Goal: Information Seeking & Learning: Learn about a topic

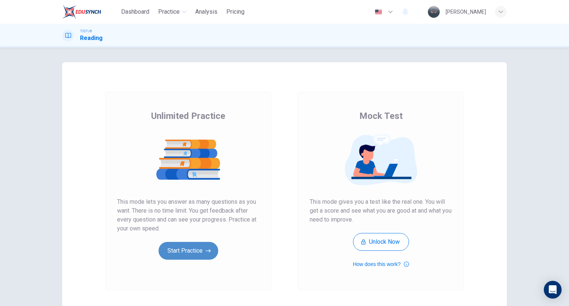
click at [199, 255] on button "Start Practice" at bounding box center [189, 251] width 60 height 18
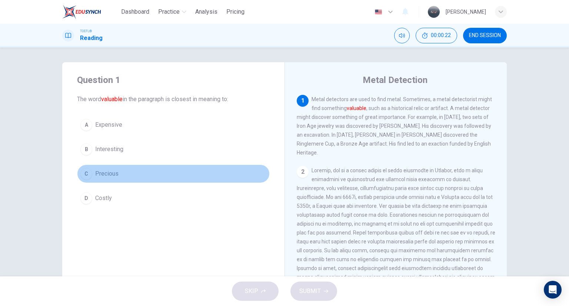
click at [96, 175] on span "Precious" at bounding box center [106, 173] width 23 height 9
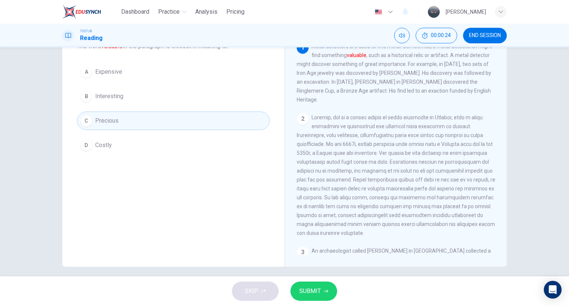
scroll to position [53, 0]
click at [323, 293] on button "SUBMIT" at bounding box center [314, 291] width 47 height 19
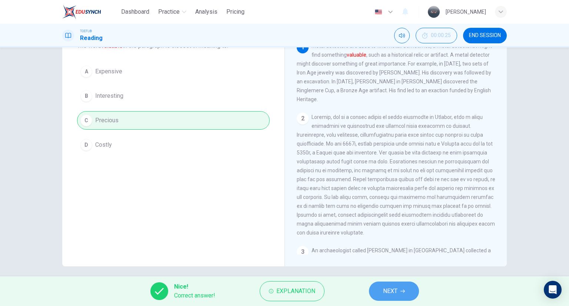
click at [392, 291] on span "NEXT" at bounding box center [390, 291] width 14 height 10
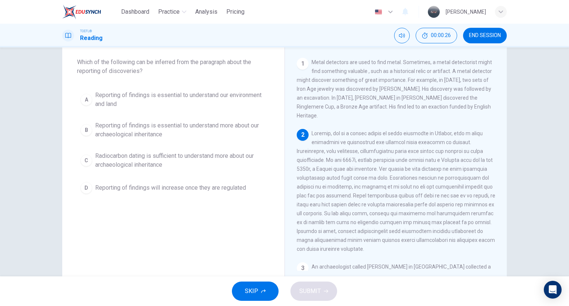
scroll to position [39, 0]
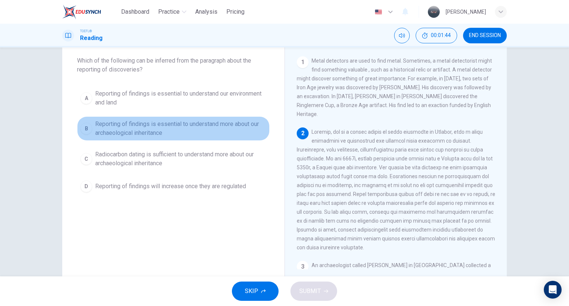
click at [155, 136] on span "Reporting of findings is essential to understand more about our archaeological …" at bounding box center [180, 129] width 171 height 18
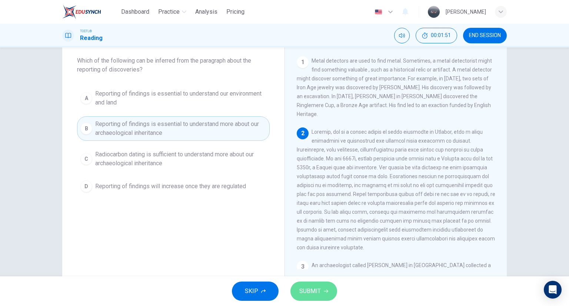
click at [314, 292] on span "SUBMIT" at bounding box center [309, 291] width 21 height 10
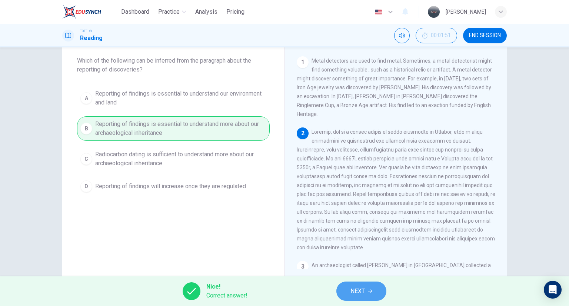
click at [348, 287] on button "NEXT" at bounding box center [361, 291] width 50 height 19
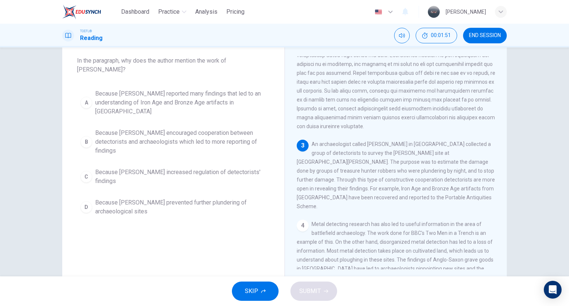
scroll to position [127, 0]
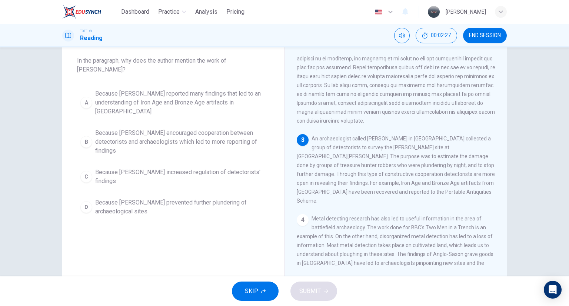
click at [348, 287] on div "SKIP SUBMIT" at bounding box center [284, 291] width 569 height 30
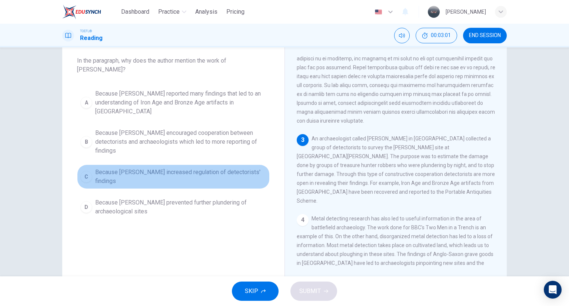
click at [123, 168] on span "Because [PERSON_NAME] increased regulation of detectorists' findings" at bounding box center [180, 177] width 171 height 18
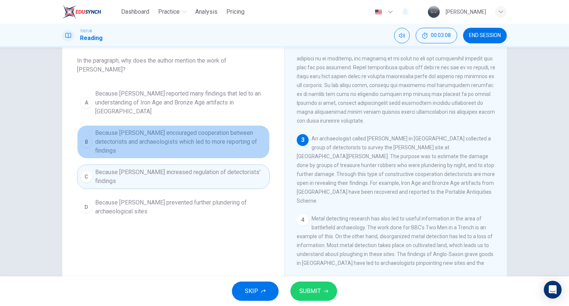
click at [224, 129] on span "Because [PERSON_NAME] encouraged cooperation between detectorists and archaeolo…" at bounding box center [180, 142] width 171 height 27
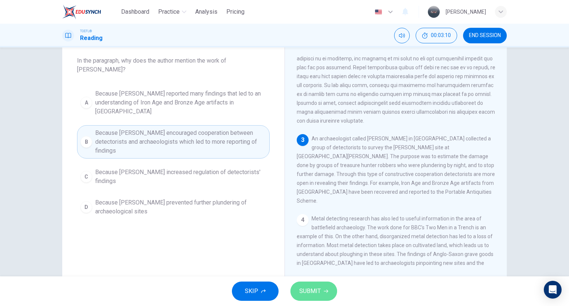
click at [318, 294] on span "SUBMIT" at bounding box center [309, 291] width 21 height 10
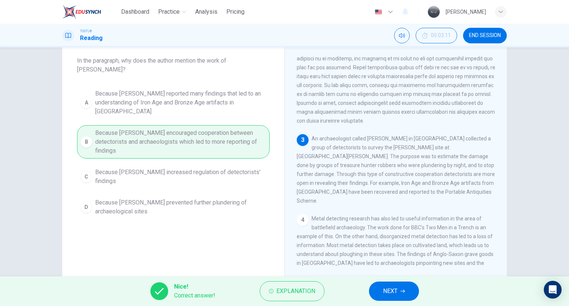
click at [399, 296] on button "NEXT" at bounding box center [394, 291] width 50 height 19
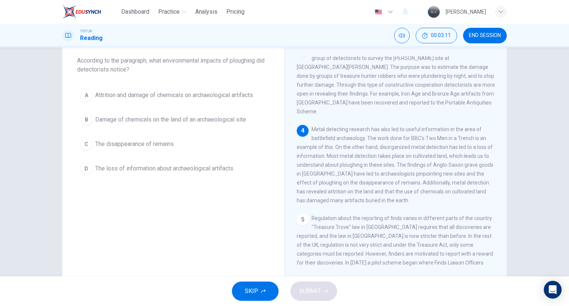
scroll to position [218, 0]
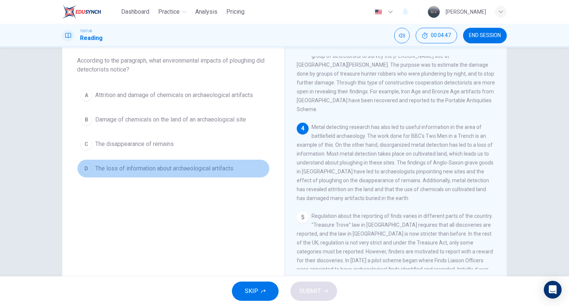
click at [161, 167] on span "The loss of information about archaeological artifacts" at bounding box center [164, 168] width 138 height 9
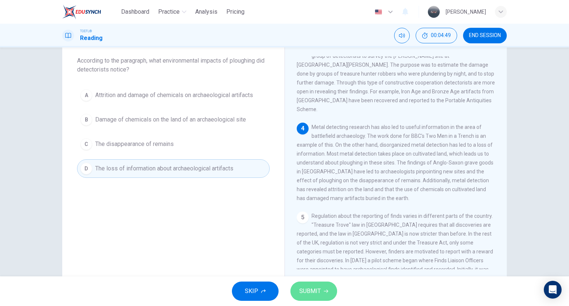
click at [319, 294] on span "SUBMIT" at bounding box center [309, 291] width 21 height 10
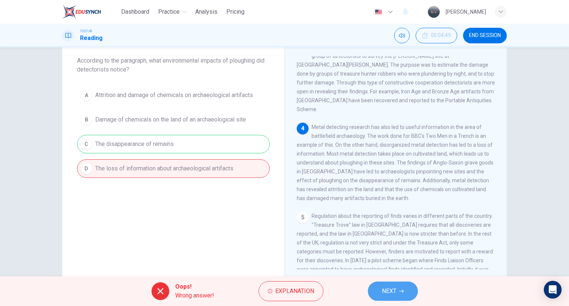
click at [379, 294] on button "NEXT" at bounding box center [393, 291] width 50 height 19
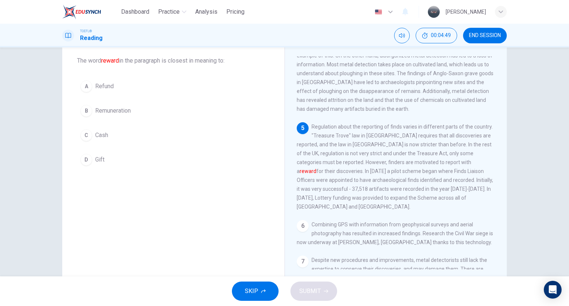
scroll to position [310, 0]
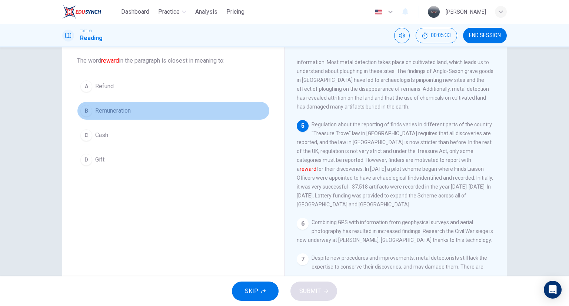
click at [101, 113] on span "Remuneration" at bounding box center [113, 110] width 36 height 9
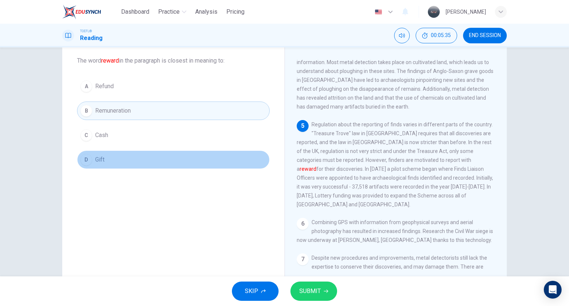
click at [95, 160] on span "Gift" at bounding box center [99, 159] width 9 height 9
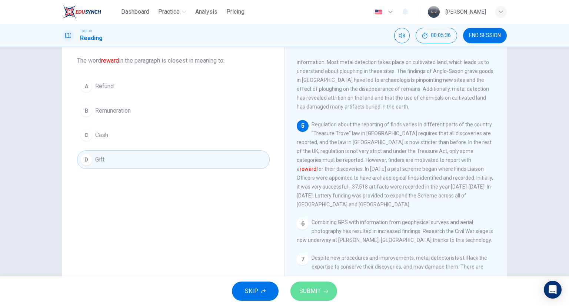
click at [320, 289] on button "SUBMIT" at bounding box center [314, 291] width 47 height 19
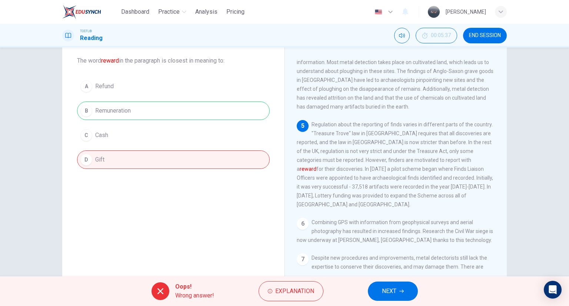
drag, startPoint x: 132, startPoint y: 107, endPoint x: 93, endPoint y: 109, distance: 38.6
click at [93, 109] on div "A Refund B Remuneration C Cash D Gift" at bounding box center [173, 123] width 193 height 92
drag, startPoint x: 93, startPoint y: 109, endPoint x: 119, endPoint y: 117, distance: 27.0
click at [119, 117] on div "A Refund B Remuneration C Cash D Gift" at bounding box center [173, 123] width 193 height 92
click at [394, 294] on span "NEXT" at bounding box center [389, 291] width 14 height 10
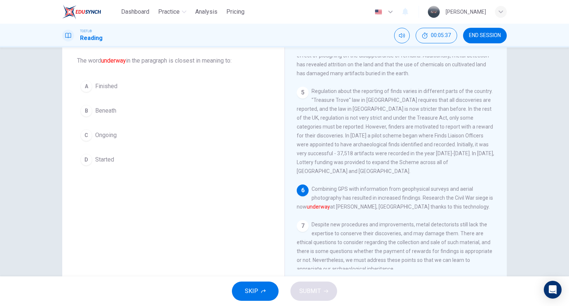
scroll to position [345, 0]
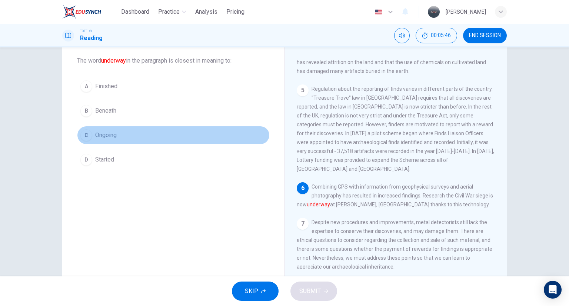
click at [107, 132] on span "Ongoing" at bounding box center [105, 135] width 21 height 9
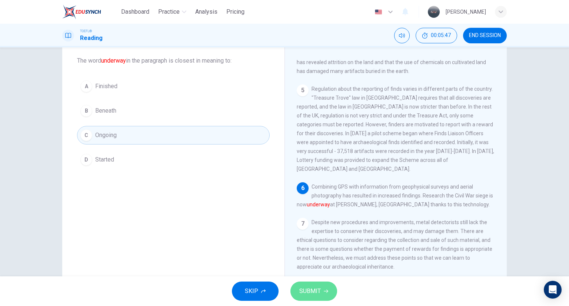
click at [325, 288] on button "SUBMIT" at bounding box center [314, 291] width 47 height 19
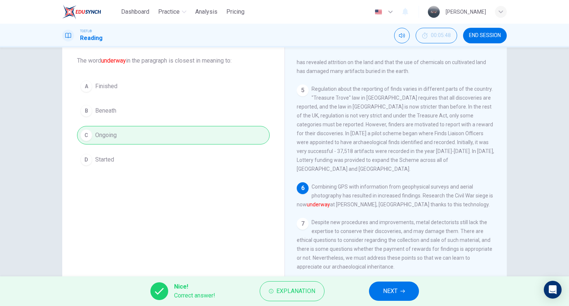
click at [404, 292] on icon "button" at bounding box center [403, 291] width 4 height 4
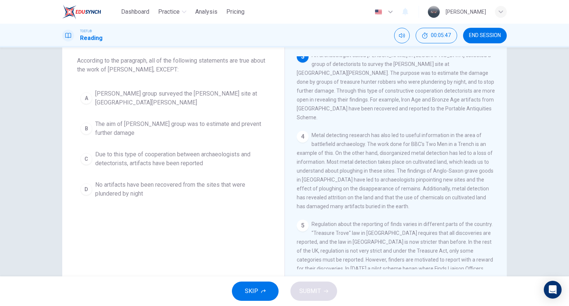
scroll to position [202, 0]
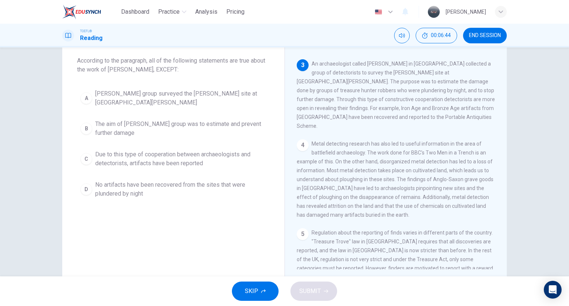
click at [202, 183] on span "No artifacts have been recovered from the sites that were plundered by night" at bounding box center [180, 189] width 171 height 18
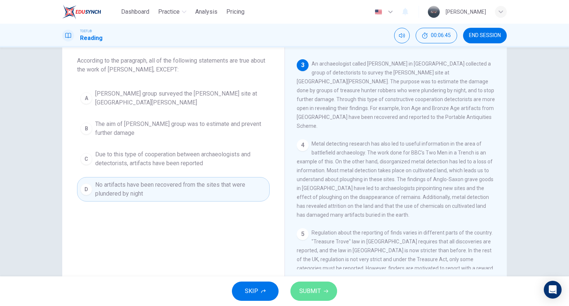
click at [324, 289] on icon "button" at bounding box center [326, 291] width 4 height 4
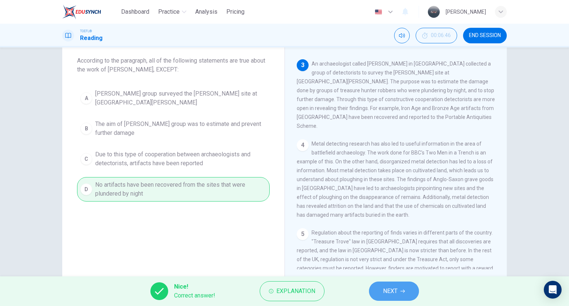
click at [374, 291] on button "NEXT" at bounding box center [394, 291] width 50 height 19
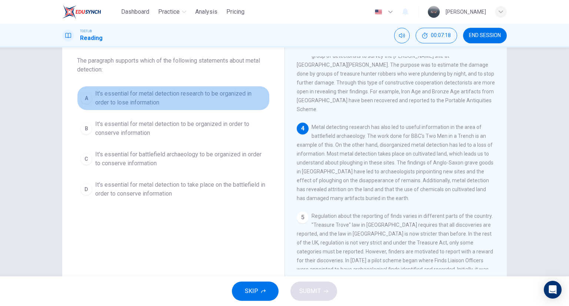
click at [165, 94] on span "It's essential for metal detection research to be organized in order to lose in…" at bounding box center [180, 98] width 171 height 18
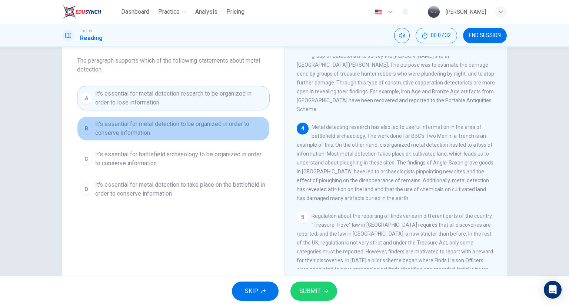
click at [188, 126] on span "It's essential for metal detection to be organized in order to conserve informa…" at bounding box center [180, 129] width 171 height 18
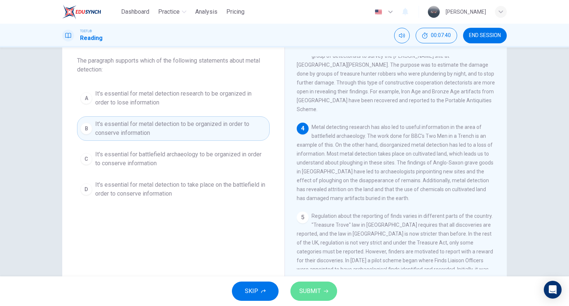
click at [325, 292] on icon "button" at bounding box center [326, 291] width 4 height 4
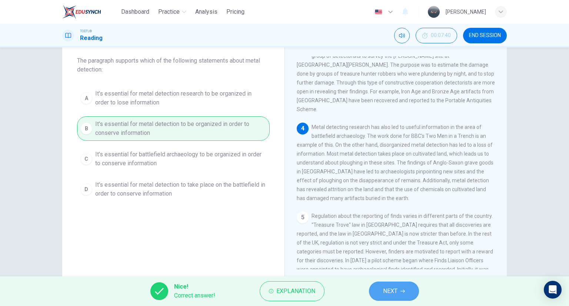
click at [400, 291] on button "NEXT" at bounding box center [394, 291] width 50 height 19
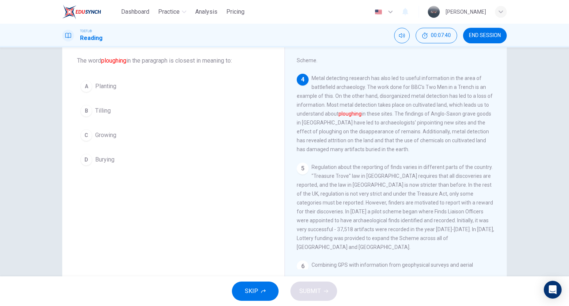
scroll to position [275, 0]
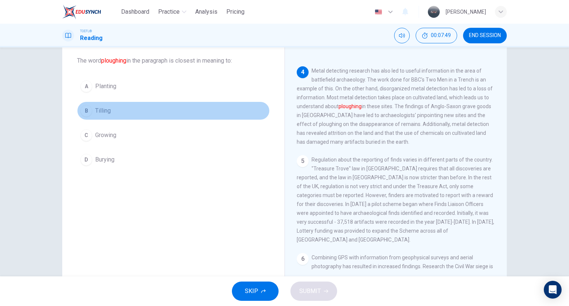
click at [106, 113] on span "Tilling" at bounding box center [103, 110] width 16 height 9
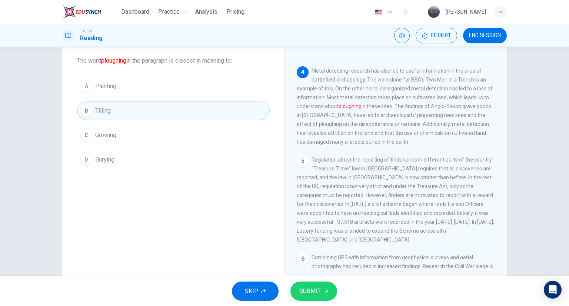
click at [315, 292] on span "SUBMIT" at bounding box center [309, 291] width 21 height 10
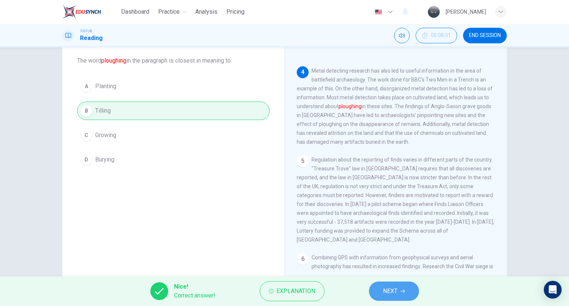
click at [382, 291] on button "NEXT" at bounding box center [394, 291] width 50 height 19
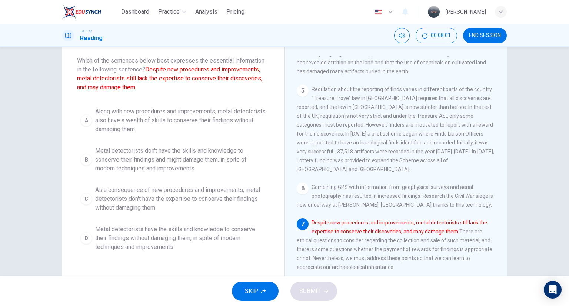
scroll to position [345, 0]
click at [163, 120] on span "Along with new procedures and improvements, metal detectorists also have a weal…" at bounding box center [180, 120] width 171 height 27
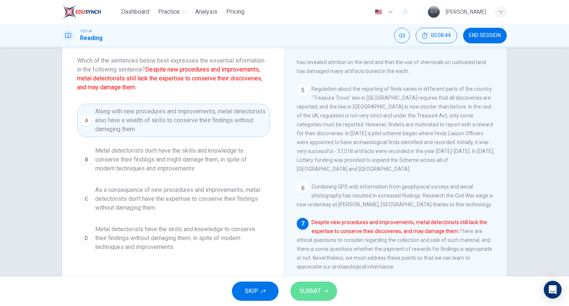
click at [327, 294] on button "SUBMIT" at bounding box center [314, 291] width 47 height 19
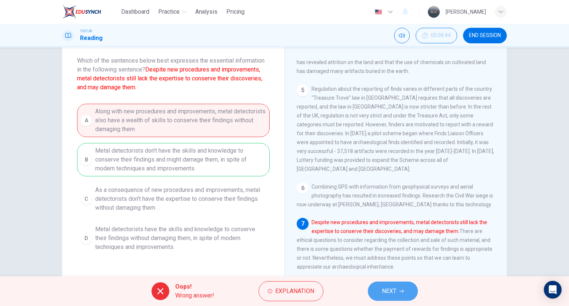
click at [387, 291] on span "NEXT" at bounding box center [389, 291] width 14 height 10
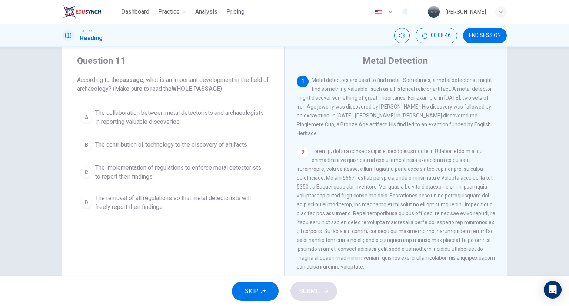
scroll to position [19, 0]
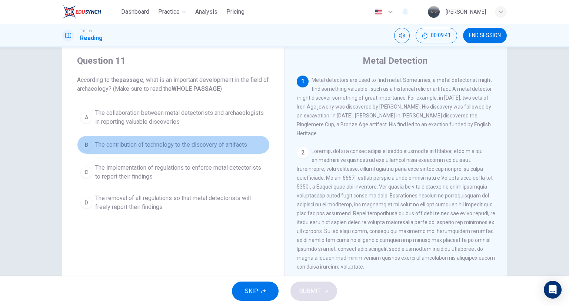
click at [209, 145] on span "The contribution of technology to the discovery of artifacts" at bounding box center [171, 144] width 152 height 9
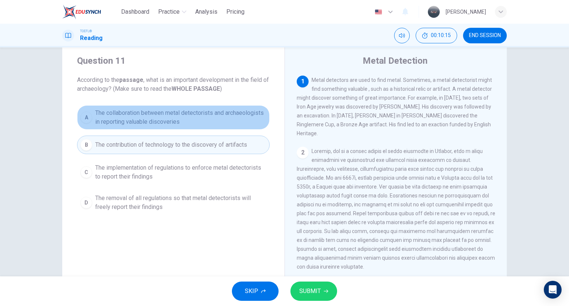
click at [220, 116] on span "The collaboration between metal detectorists and archaeologists in reporting va…" at bounding box center [180, 118] width 171 height 18
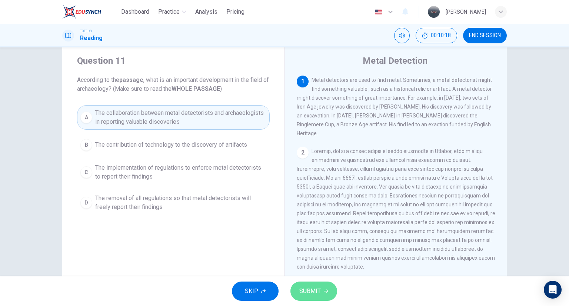
click at [327, 293] on icon "button" at bounding box center [326, 291] width 4 height 4
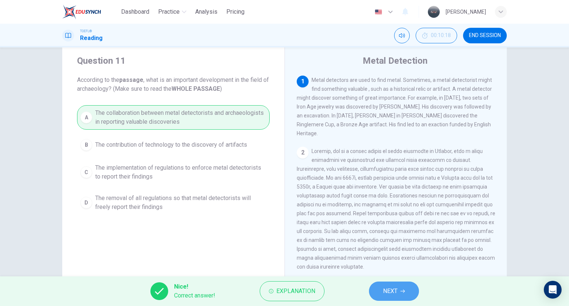
click at [399, 292] on button "NEXT" at bounding box center [394, 291] width 50 height 19
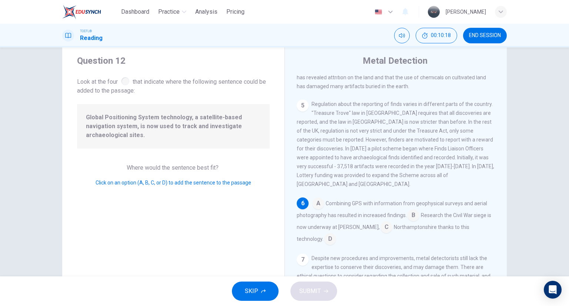
scroll to position [365, 0]
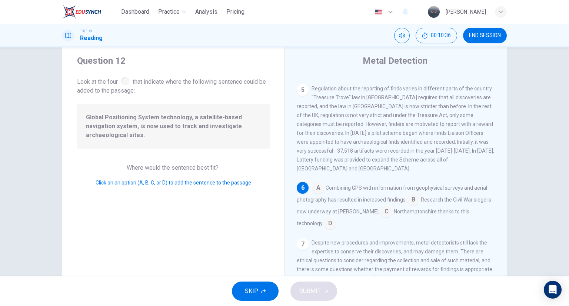
click at [316, 183] on input at bounding box center [318, 189] width 12 height 12
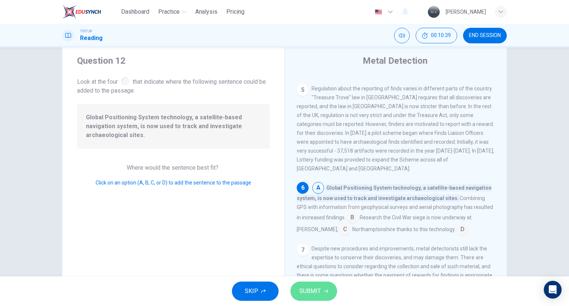
click at [329, 301] on button "SUBMIT" at bounding box center [314, 291] width 47 height 19
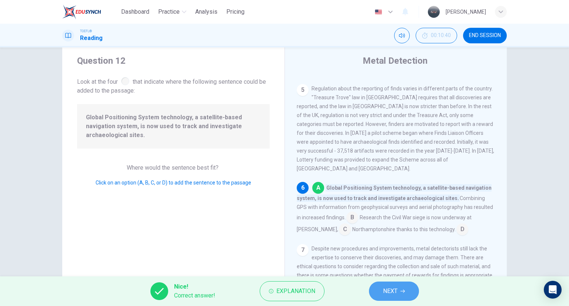
click at [399, 294] on button "NEXT" at bounding box center [394, 291] width 50 height 19
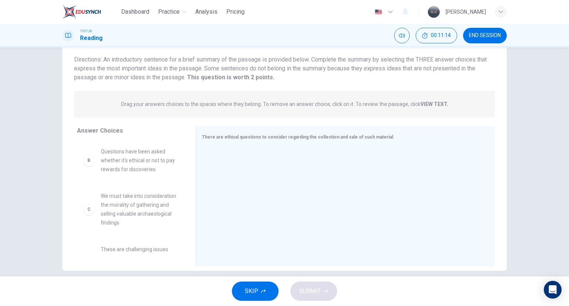
scroll to position [49, 0]
drag, startPoint x: 89, startPoint y: 159, endPoint x: 92, endPoint y: 156, distance: 4.5
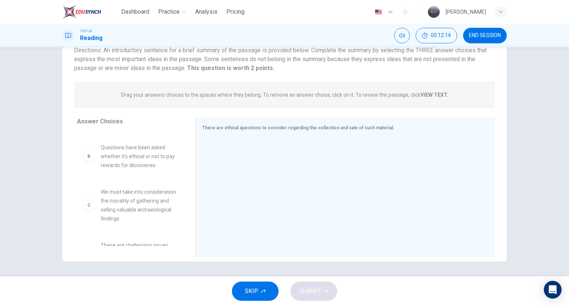
scroll to position [39, 0]
drag, startPoint x: 128, startPoint y: 195, endPoint x: 267, endPoint y: 146, distance: 147.3
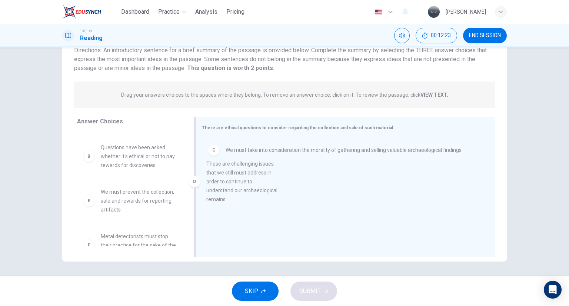
drag, startPoint x: 153, startPoint y: 213, endPoint x: 288, endPoint y: 178, distance: 139.9
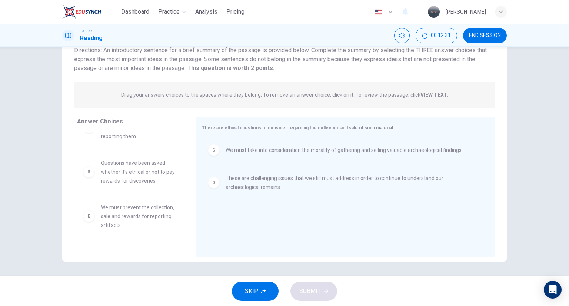
scroll to position [24, 0]
drag, startPoint x: 125, startPoint y: 167, endPoint x: 322, endPoint y: 202, distance: 200.3
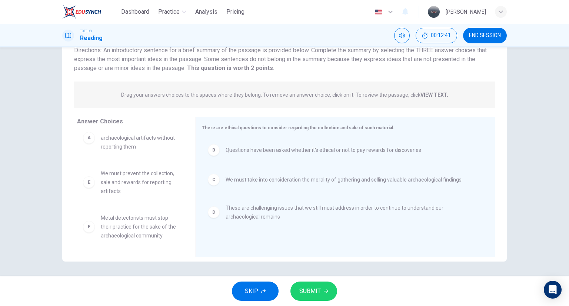
scroll to position [13, 0]
click at [325, 286] on button "SUBMIT" at bounding box center [314, 291] width 47 height 19
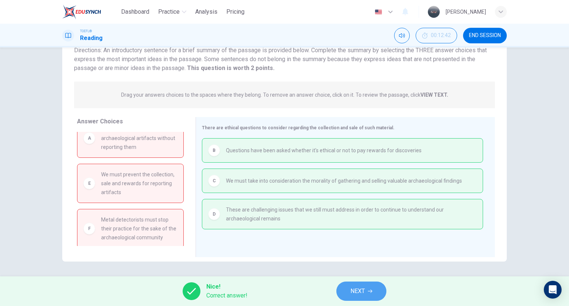
click at [351, 289] on span "NEXT" at bounding box center [358, 291] width 14 height 10
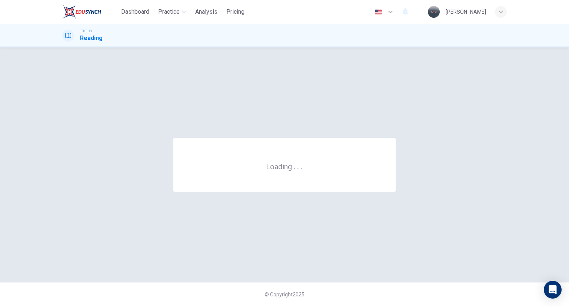
scroll to position [0, 0]
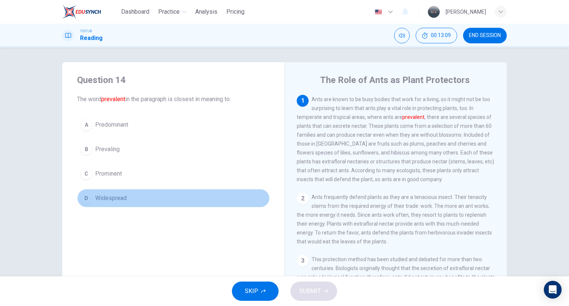
click at [95, 198] on span "Widespread" at bounding box center [110, 198] width 31 height 9
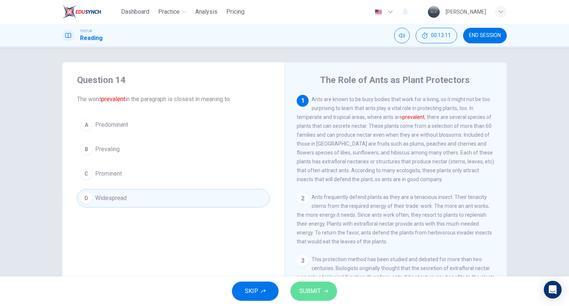
click at [319, 294] on span "SUBMIT" at bounding box center [309, 291] width 21 height 10
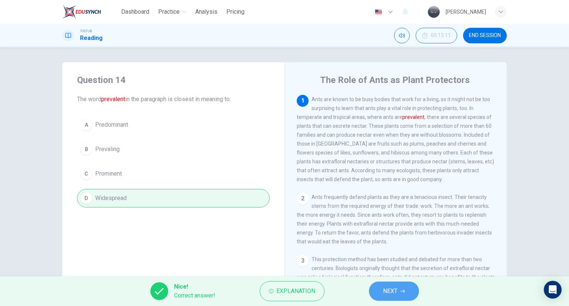
click at [393, 282] on button "NEXT" at bounding box center [394, 291] width 50 height 19
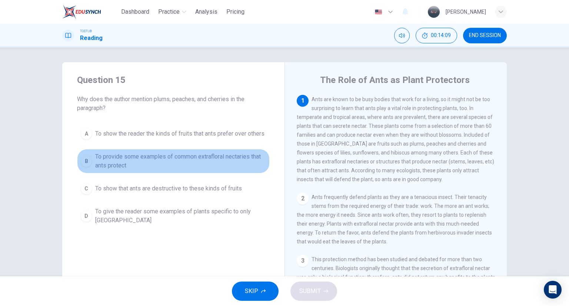
click at [176, 157] on span "To provide some examples of common extrafloral nectaries that ants protect" at bounding box center [180, 161] width 171 height 18
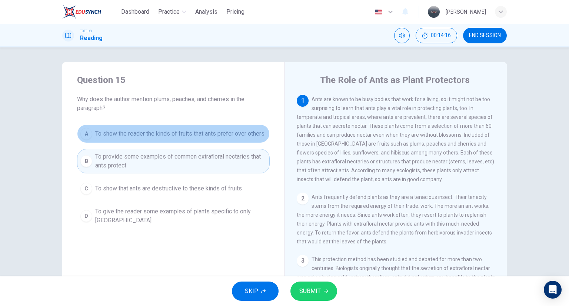
click at [207, 135] on span "To show the reader the kinds of fruits that ants prefer over others" at bounding box center [179, 133] width 169 height 9
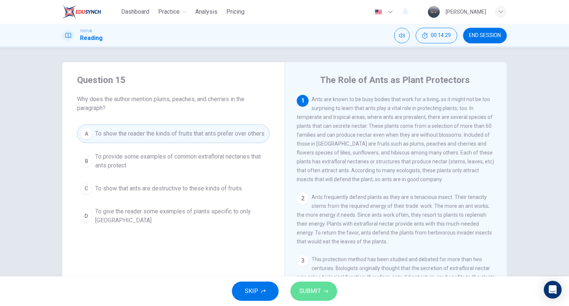
click at [326, 289] on icon "button" at bounding box center [326, 291] width 4 height 4
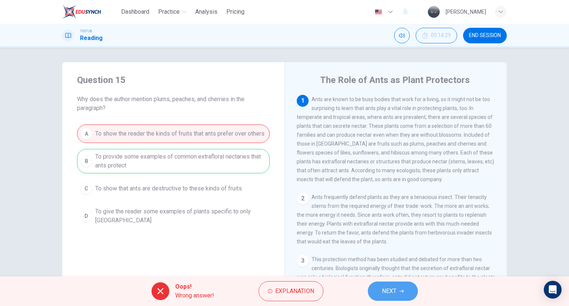
click at [393, 294] on span "NEXT" at bounding box center [389, 291] width 14 height 10
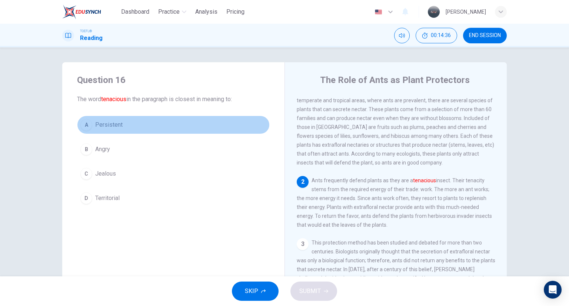
click at [98, 120] on span "Persistent" at bounding box center [108, 124] width 27 height 9
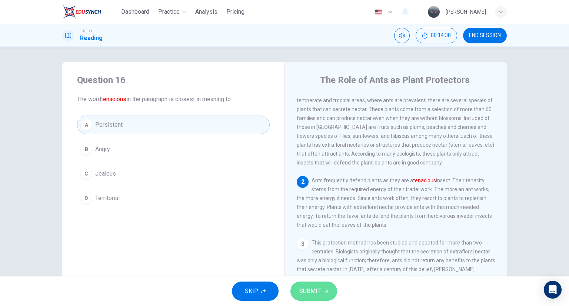
click at [314, 286] on span "SUBMIT" at bounding box center [309, 291] width 21 height 10
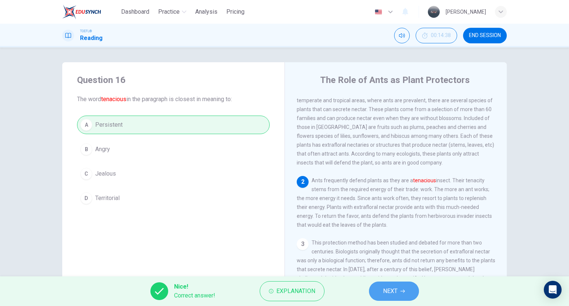
click at [390, 292] on span "NEXT" at bounding box center [390, 291] width 14 height 10
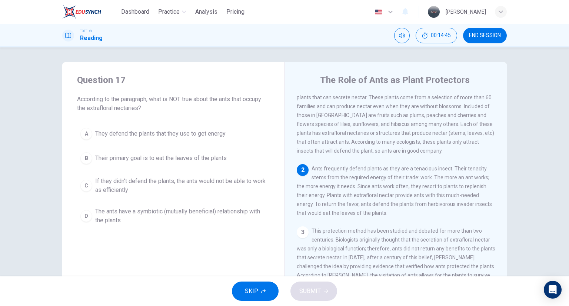
scroll to position [34, 0]
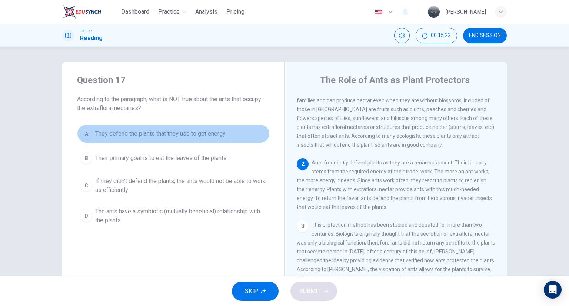
click at [191, 136] on span "They defend the plants that they use to get energy" at bounding box center [160, 133] width 130 height 9
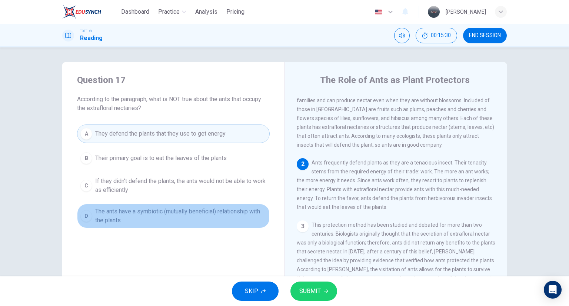
click at [239, 210] on span "The ants have a symbiotic (mutually beneficial) relationship with the plants" at bounding box center [180, 216] width 171 height 18
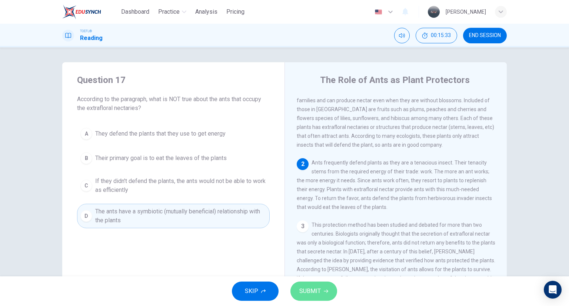
click at [317, 286] on span "SUBMIT" at bounding box center [309, 291] width 21 height 10
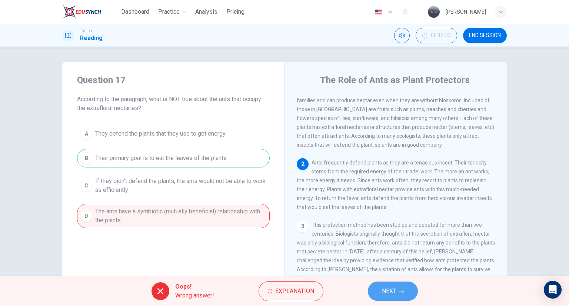
click at [406, 292] on button "NEXT" at bounding box center [393, 291] width 50 height 19
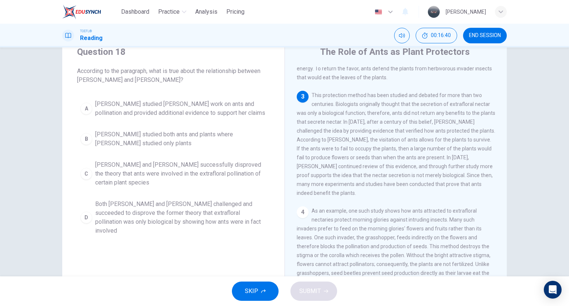
scroll to position [28, 0]
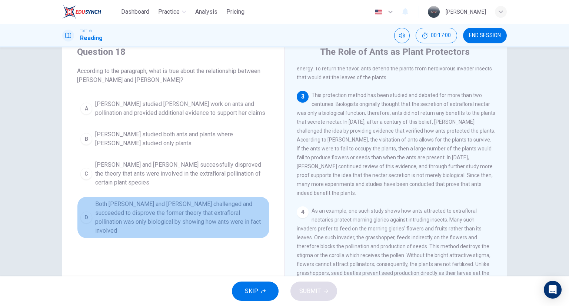
click at [147, 214] on span "Both [PERSON_NAME] and [PERSON_NAME] challenged and succeeded to disprove the f…" at bounding box center [180, 218] width 171 height 36
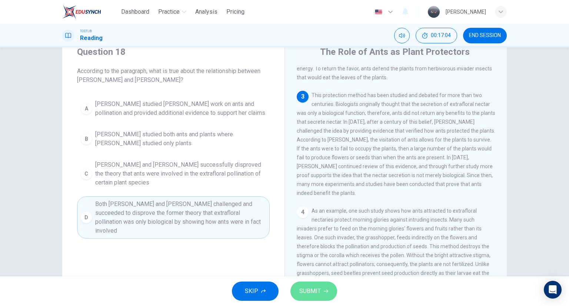
click at [320, 294] on button "SUBMIT" at bounding box center [314, 291] width 47 height 19
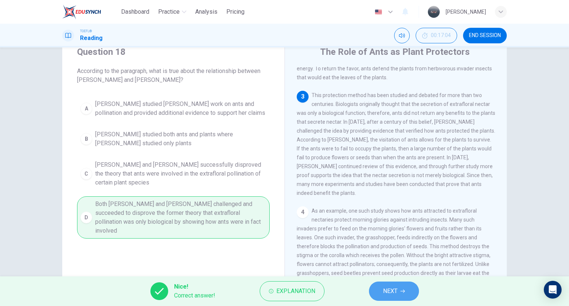
click at [399, 295] on button "NEXT" at bounding box center [394, 291] width 50 height 19
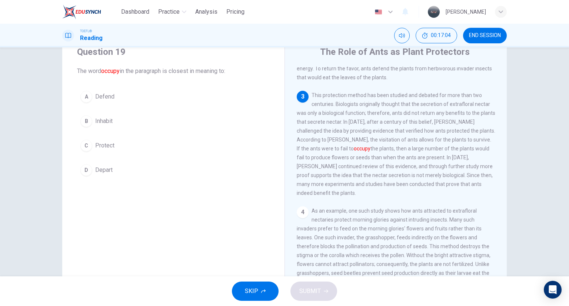
scroll to position [165, 0]
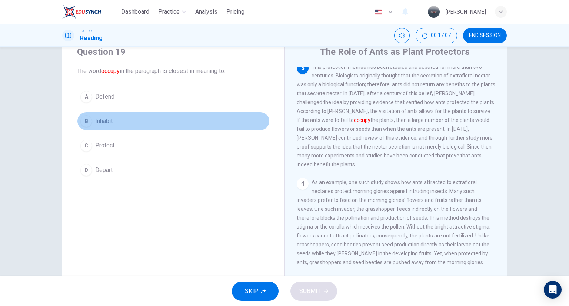
click at [98, 117] on span "Inhabit" at bounding box center [103, 121] width 17 height 9
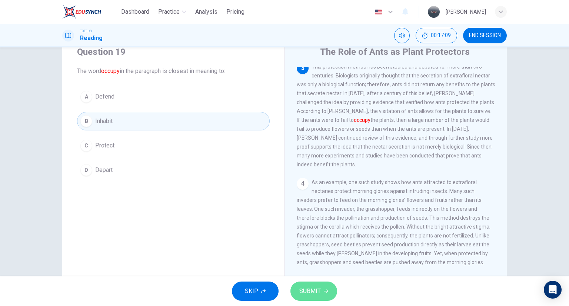
click at [306, 292] on span "SUBMIT" at bounding box center [309, 291] width 21 height 10
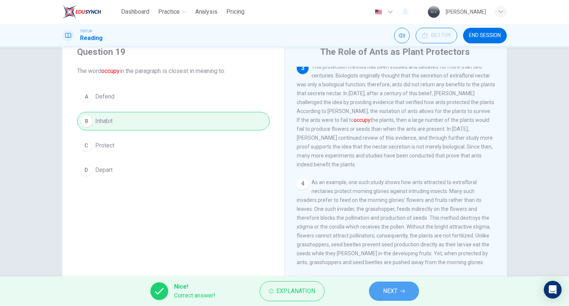
click at [386, 293] on span "NEXT" at bounding box center [390, 291] width 14 height 10
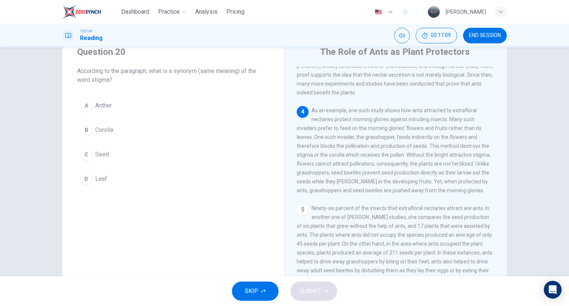
scroll to position [237, 0]
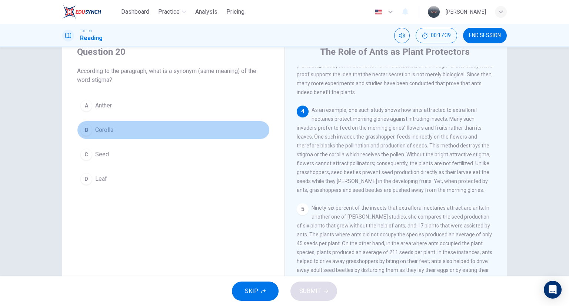
click at [103, 128] on span "Corolla" at bounding box center [104, 130] width 18 height 9
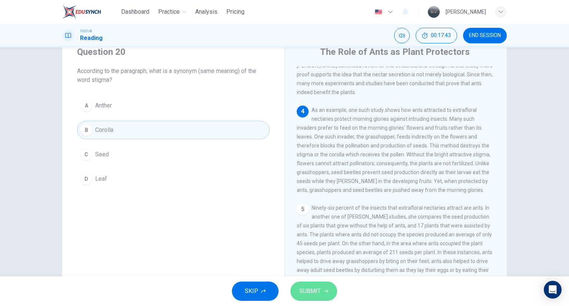
click at [315, 288] on span "SUBMIT" at bounding box center [309, 291] width 21 height 10
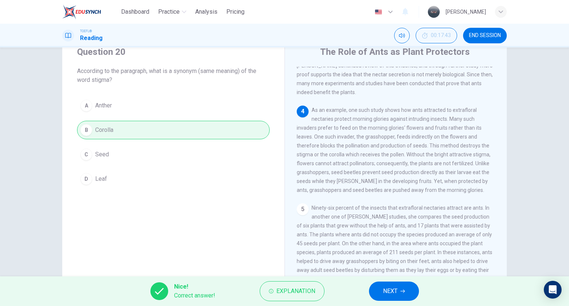
click at [393, 289] on span "NEXT" at bounding box center [390, 291] width 14 height 10
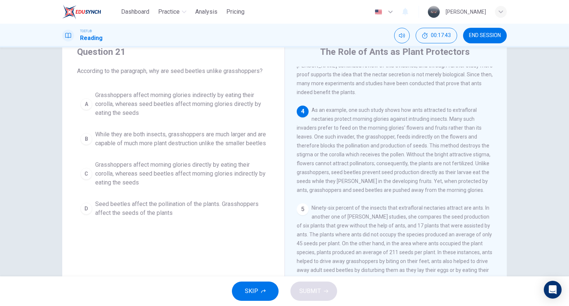
scroll to position [263, 0]
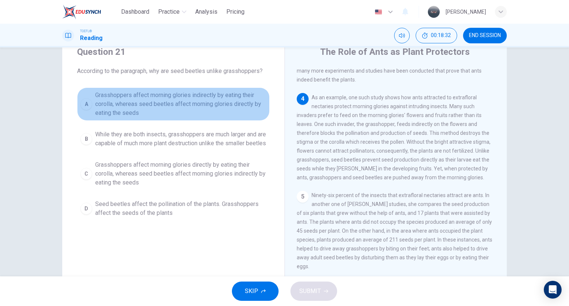
click at [184, 107] on span "Grasshoppers affect morning glories indirectly by eating their corolla, whereas…" at bounding box center [180, 104] width 171 height 27
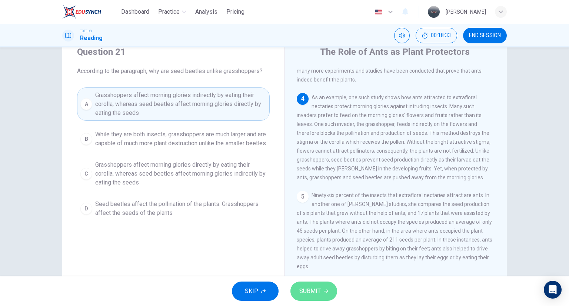
click at [314, 287] on span "SUBMIT" at bounding box center [309, 291] width 21 height 10
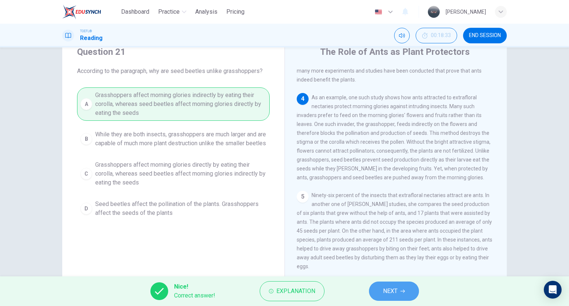
click at [394, 289] on span "NEXT" at bounding box center [390, 291] width 14 height 10
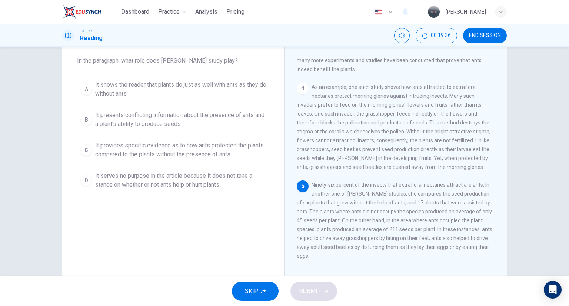
scroll to position [38, 0]
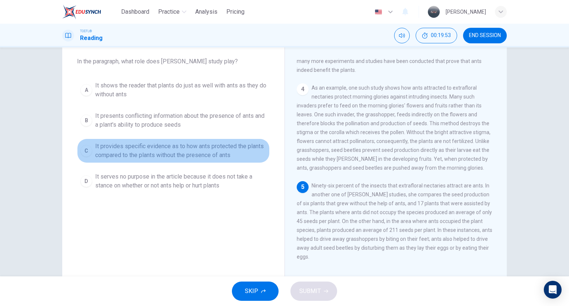
click at [180, 155] on span "It provides specific evidence as to how ants protected the plants compared to t…" at bounding box center [180, 151] width 171 height 18
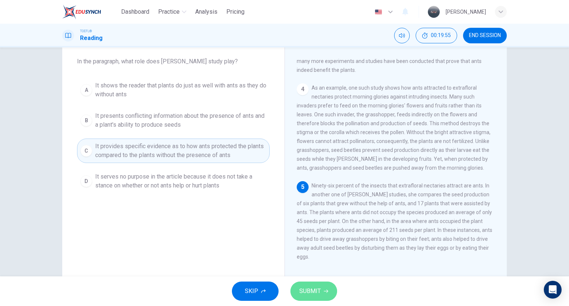
click at [316, 291] on span "SUBMIT" at bounding box center [309, 291] width 21 height 10
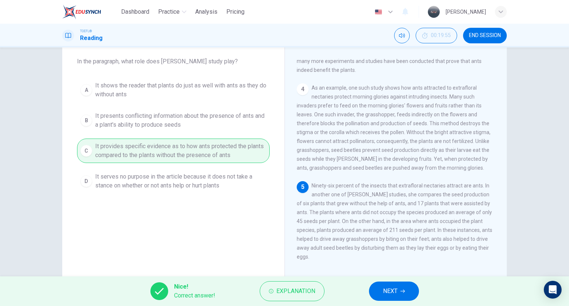
click at [379, 297] on button "NEXT" at bounding box center [394, 291] width 50 height 19
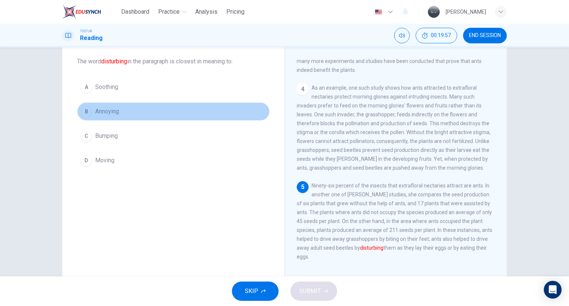
click at [97, 113] on span "Annoying" at bounding box center [107, 111] width 24 height 9
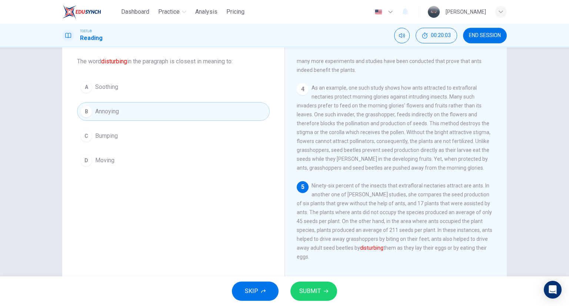
click at [312, 292] on span "SUBMIT" at bounding box center [309, 291] width 21 height 10
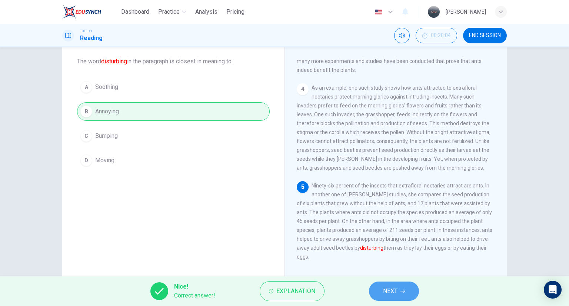
click at [402, 295] on button "NEXT" at bounding box center [394, 291] width 50 height 19
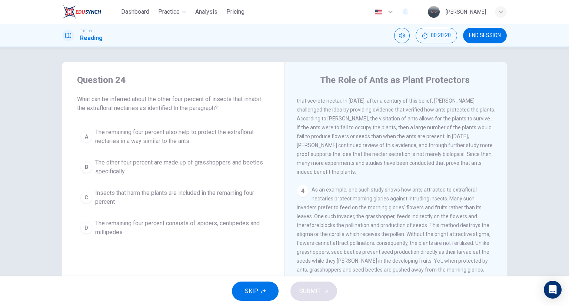
scroll to position [0, 0]
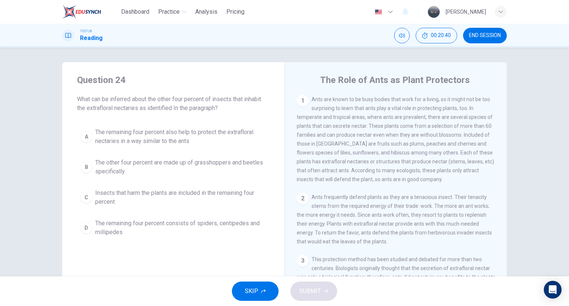
click at [507, 69] on div "Question 24 What can be inferred about the other four percent of insects that i…" at bounding box center [284, 191] width 468 height 258
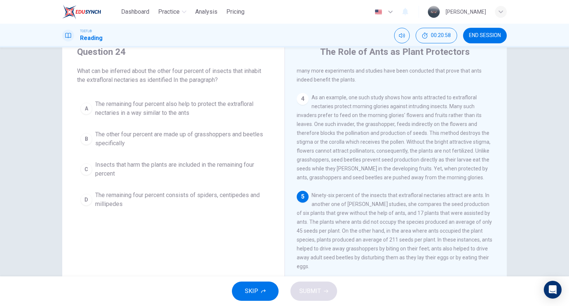
scroll to position [26, 0]
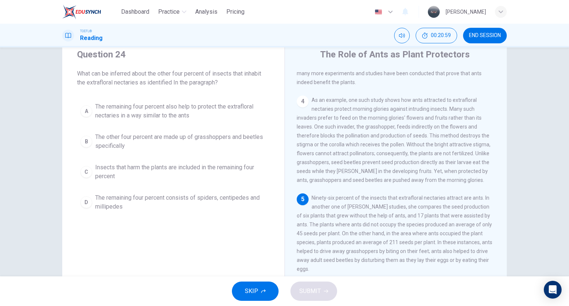
click at [183, 135] on span "The other four percent are made up of grasshoppers and beetles specifically" at bounding box center [180, 142] width 171 height 18
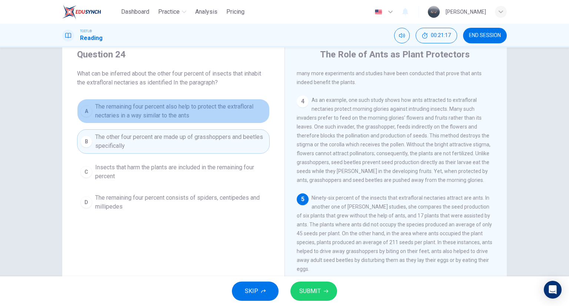
click at [165, 113] on span "The remaining four percent also help to protect the extrafloral nectaries in a …" at bounding box center [180, 111] width 171 height 18
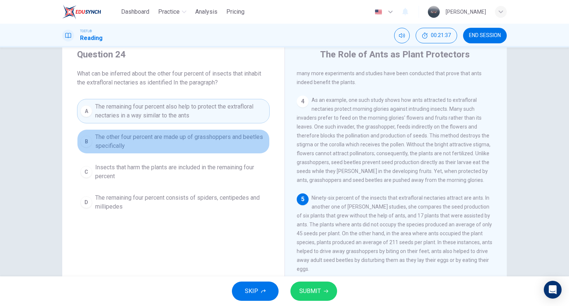
click at [200, 137] on span "The other four percent are made up of grasshoppers and beetles specifically" at bounding box center [180, 142] width 171 height 18
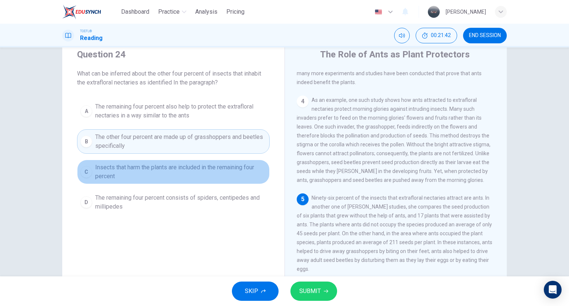
click at [212, 169] on span "Insects that harm the plants are included in the remaining four percent" at bounding box center [180, 172] width 171 height 18
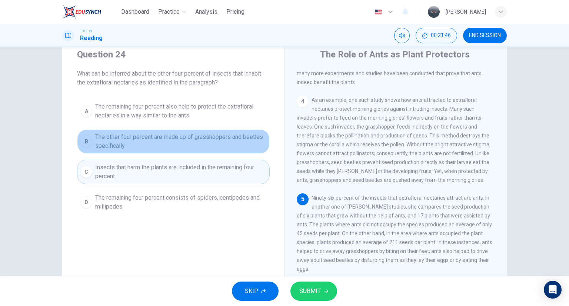
click at [199, 144] on span "The other four percent are made up of grasshoppers and beetles specifically" at bounding box center [180, 142] width 171 height 18
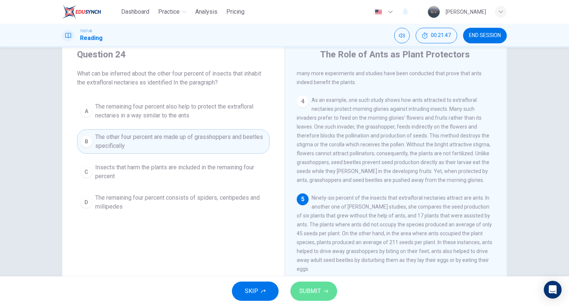
click at [302, 284] on button "SUBMIT" at bounding box center [314, 291] width 47 height 19
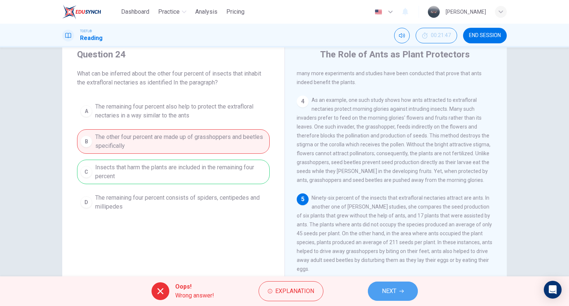
click at [385, 289] on span "NEXT" at bounding box center [389, 291] width 14 height 10
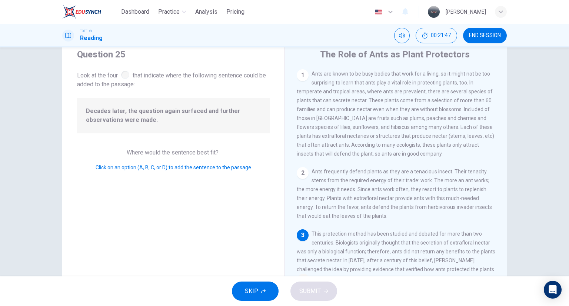
scroll to position [144, 0]
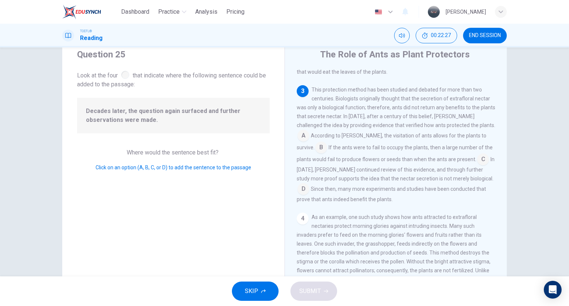
click at [477, 166] on input at bounding box center [483, 160] width 12 height 12
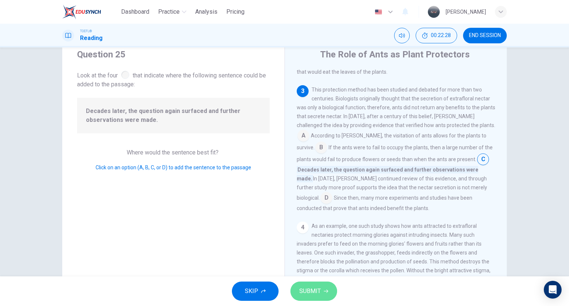
click at [313, 288] on span "SUBMIT" at bounding box center [309, 291] width 21 height 10
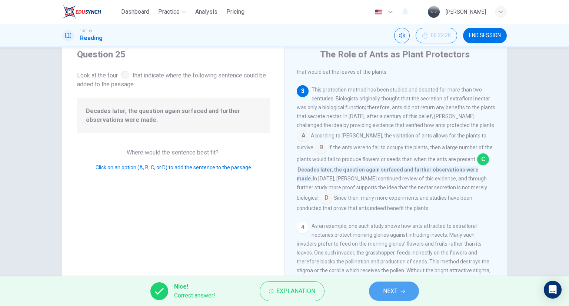
click at [409, 288] on button "NEXT" at bounding box center [394, 291] width 50 height 19
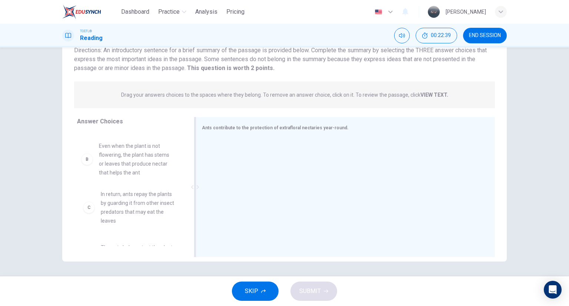
scroll to position [30, 0]
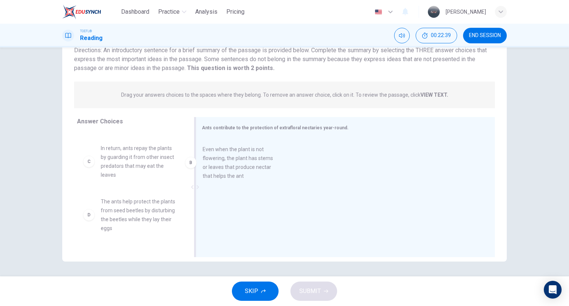
drag, startPoint x: 133, startPoint y: 167, endPoint x: 264, endPoint y: 169, distance: 131.6
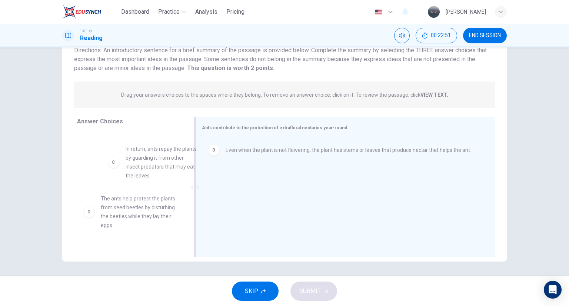
scroll to position [26, 0]
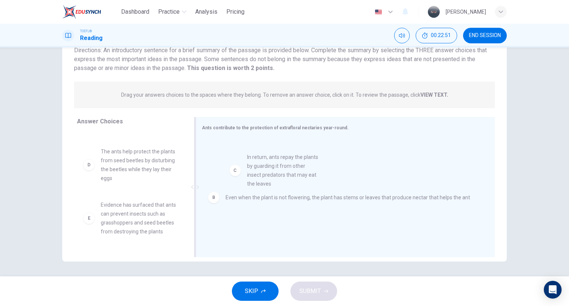
drag, startPoint x: 144, startPoint y: 154, endPoint x: 294, endPoint y: 160, distance: 150.2
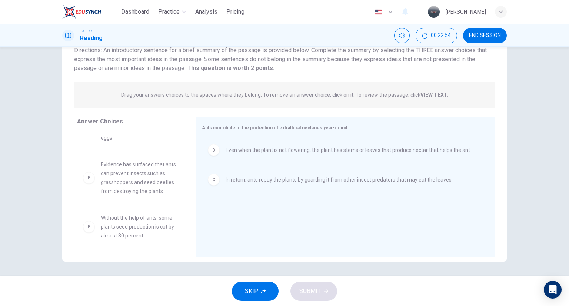
scroll to position [76, 0]
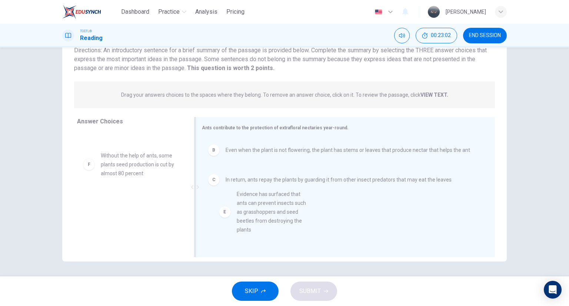
drag, startPoint x: 147, startPoint y: 169, endPoint x: 297, endPoint y: 207, distance: 155.3
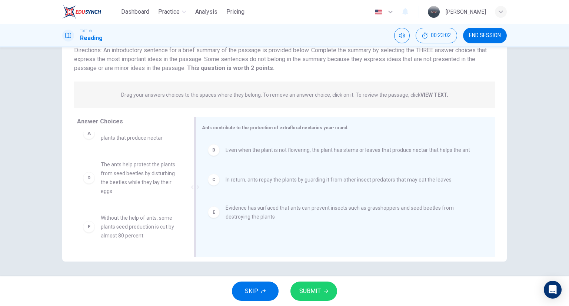
scroll to position [13, 0]
click at [327, 291] on icon "button" at bounding box center [326, 291] width 4 height 3
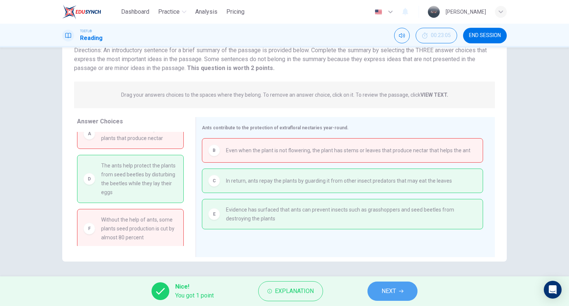
click at [396, 288] on span "NEXT" at bounding box center [389, 291] width 14 height 10
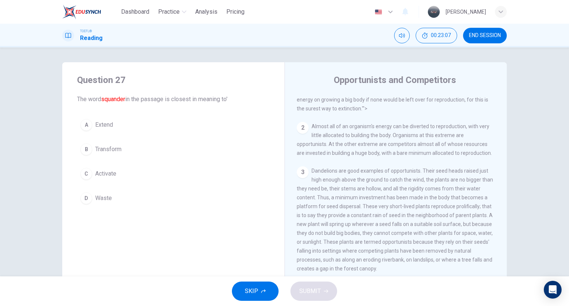
scroll to position [0, 0]
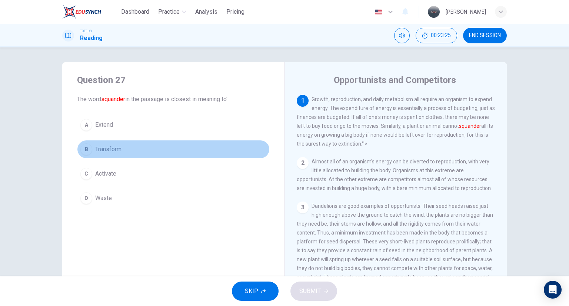
click at [88, 148] on div "B" at bounding box center [86, 149] width 12 height 12
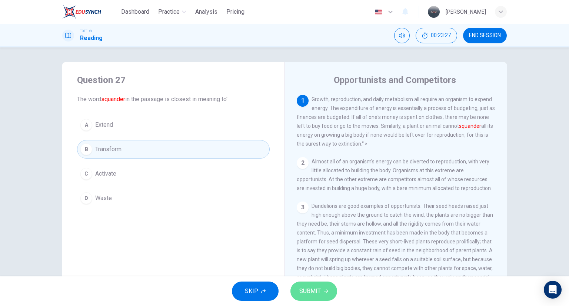
click at [303, 293] on span "SUBMIT" at bounding box center [309, 291] width 21 height 10
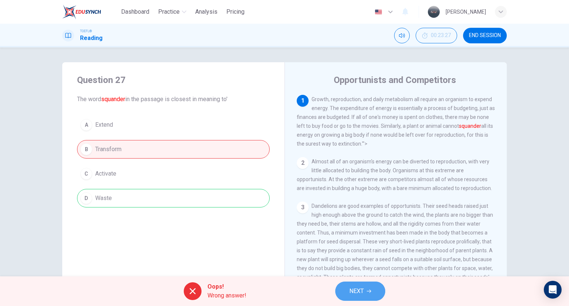
click at [363, 289] on span "NEXT" at bounding box center [356, 291] width 14 height 10
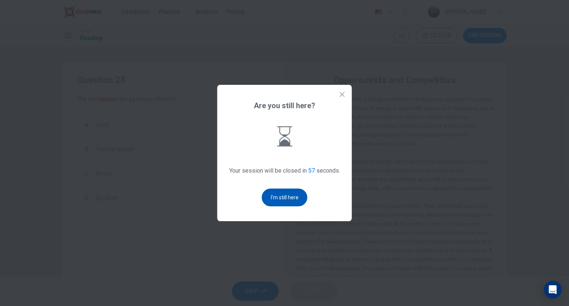
click at [292, 198] on button "I'm still here" at bounding box center [285, 198] width 46 height 18
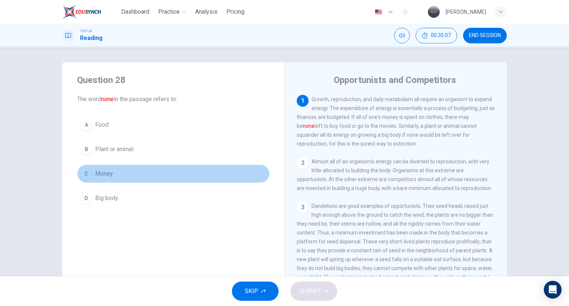
click at [97, 172] on span "Money" at bounding box center [104, 173] width 18 height 9
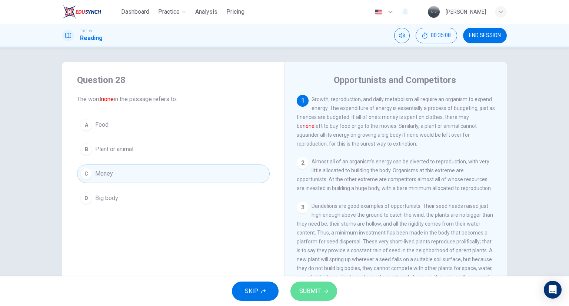
click at [305, 289] on span "SUBMIT" at bounding box center [309, 291] width 21 height 10
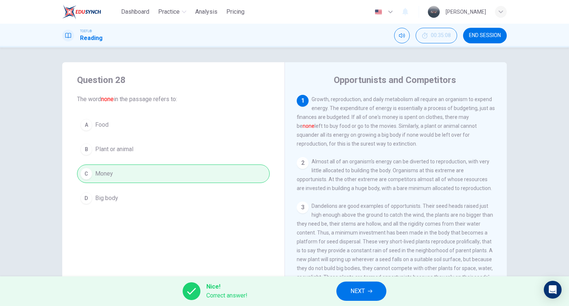
click at [305, 289] on div "Nice! Correct answer! NEXT" at bounding box center [284, 291] width 569 height 30
click at [368, 289] on button "NEXT" at bounding box center [361, 291] width 50 height 19
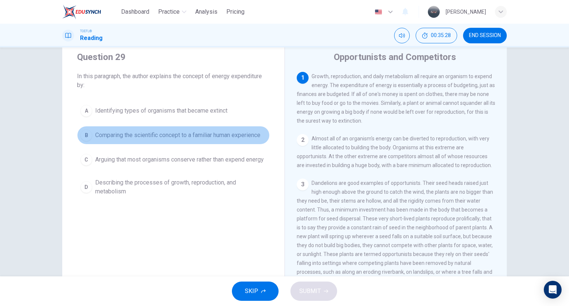
click at [146, 134] on span "Comparing the scientific concept to a familiar human experience" at bounding box center [177, 135] width 165 height 9
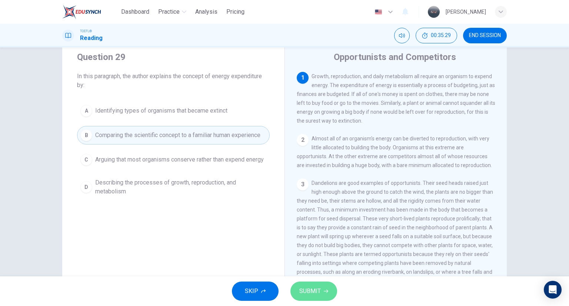
click at [311, 300] on button "SUBMIT" at bounding box center [314, 291] width 47 height 19
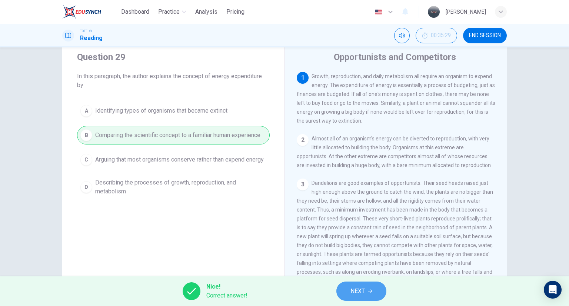
click at [367, 289] on button "NEXT" at bounding box center [361, 291] width 50 height 19
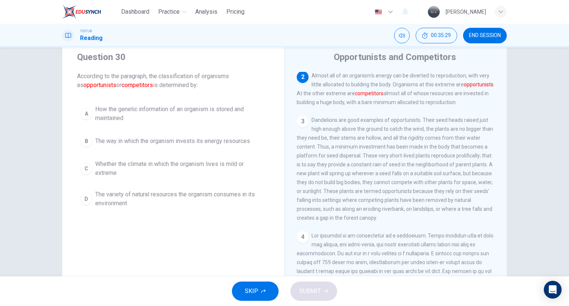
scroll to position [64, 0]
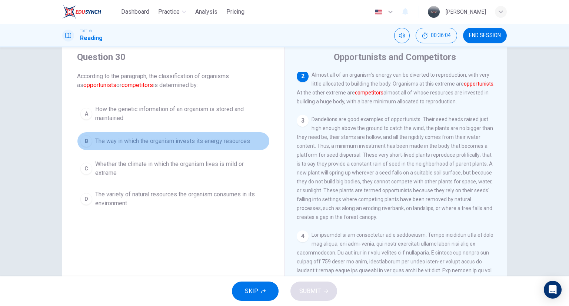
click at [123, 140] on span "The way in which the organism invests its energy resources" at bounding box center [172, 141] width 155 height 9
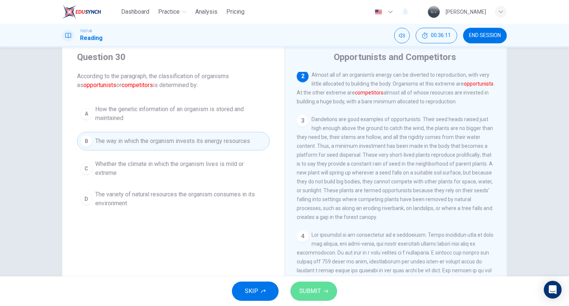
click at [312, 285] on button "SUBMIT" at bounding box center [314, 291] width 47 height 19
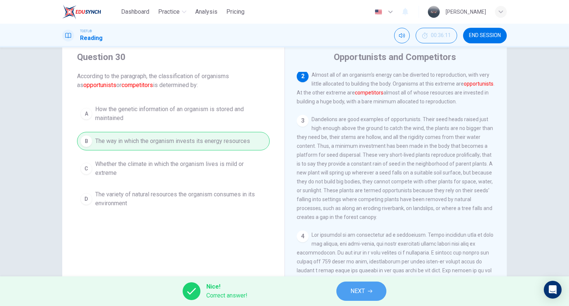
click at [372, 293] on icon "button" at bounding box center [370, 291] width 4 height 4
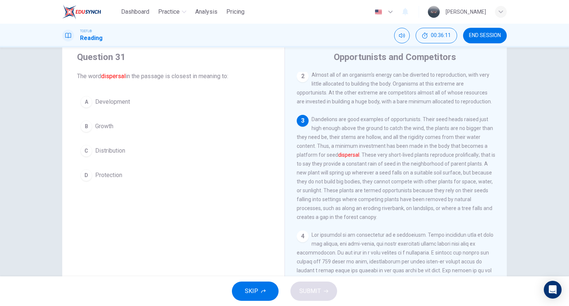
scroll to position [110, 0]
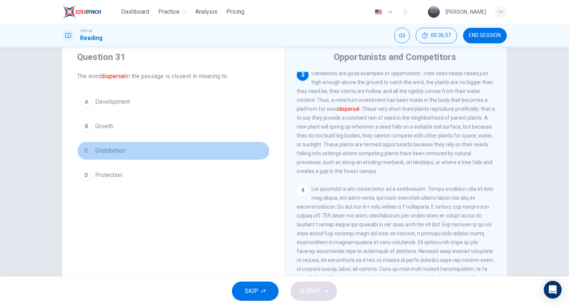
click at [105, 149] on span "Distribution" at bounding box center [110, 150] width 30 height 9
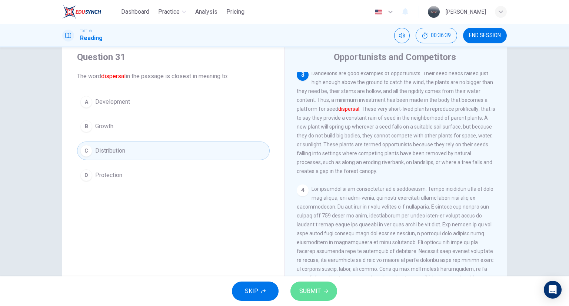
click at [323, 292] on button "SUBMIT" at bounding box center [314, 291] width 47 height 19
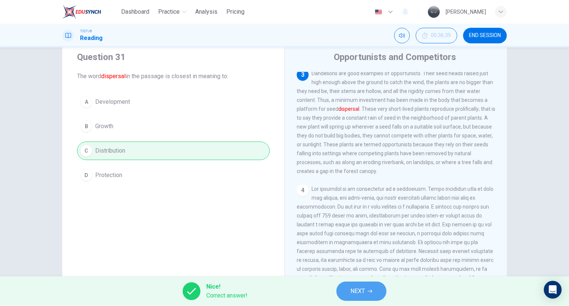
click at [364, 289] on span "NEXT" at bounding box center [358, 291] width 14 height 10
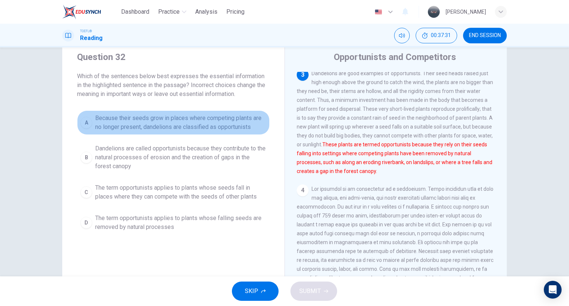
click at [132, 122] on span "Because their seeds grow in places where competing plants are no longer present…" at bounding box center [180, 123] width 171 height 18
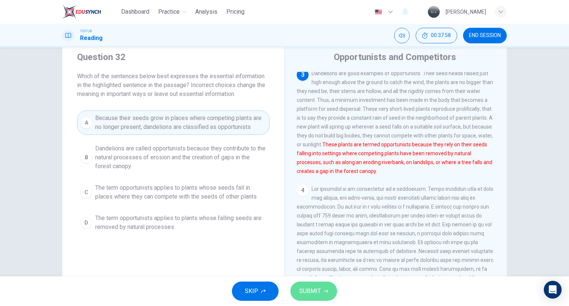
click at [308, 292] on span "SUBMIT" at bounding box center [309, 291] width 21 height 10
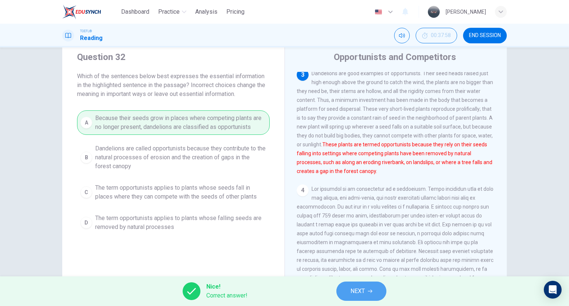
click at [362, 288] on span "NEXT" at bounding box center [358, 291] width 14 height 10
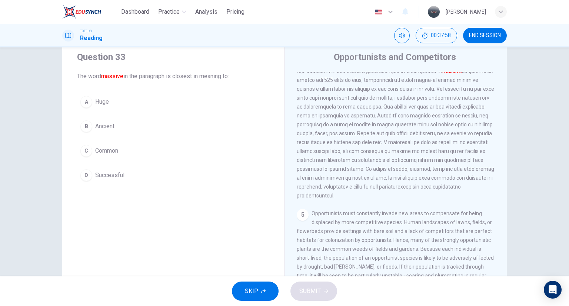
scroll to position [246, 0]
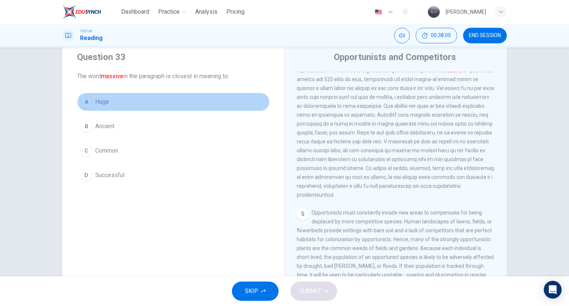
click at [91, 104] on button "A Huge" at bounding box center [173, 102] width 193 height 19
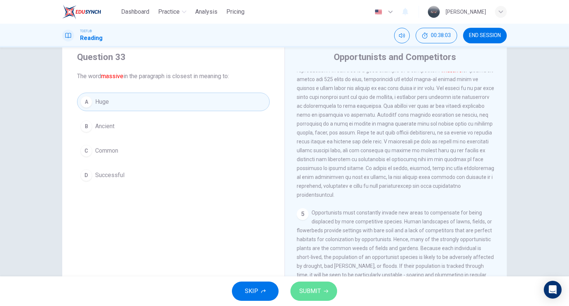
click at [332, 285] on button "SUBMIT" at bounding box center [314, 291] width 47 height 19
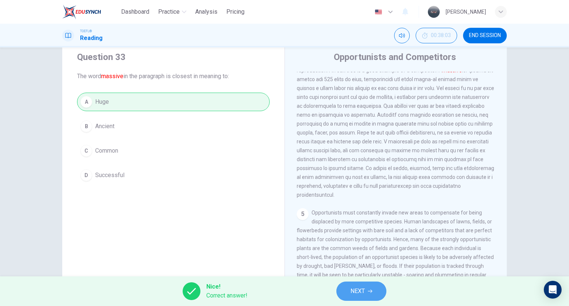
click at [363, 290] on span "NEXT" at bounding box center [358, 291] width 14 height 10
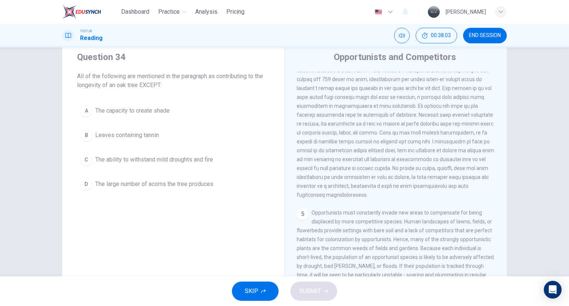
scroll to position [229, 0]
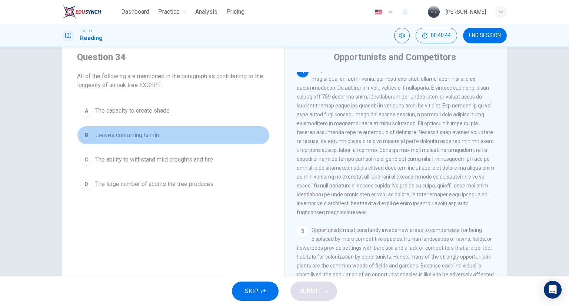
click at [136, 140] on button "B Leaves containing tannin" at bounding box center [173, 135] width 193 height 19
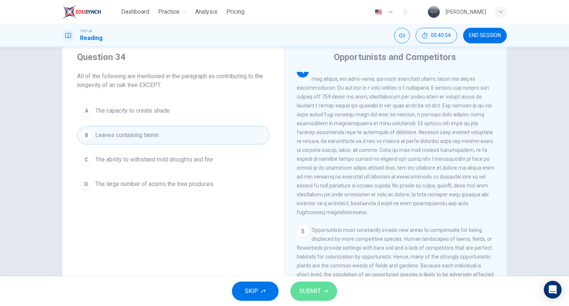
click at [317, 290] on span "SUBMIT" at bounding box center [309, 291] width 21 height 10
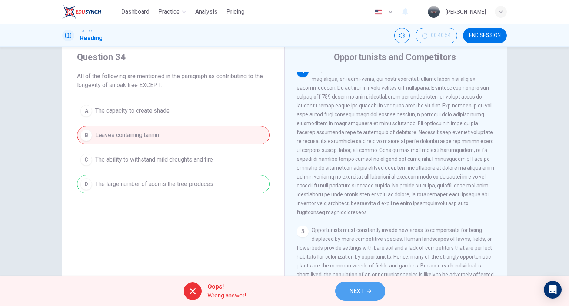
click at [375, 286] on button "NEXT" at bounding box center [360, 291] width 50 height 19
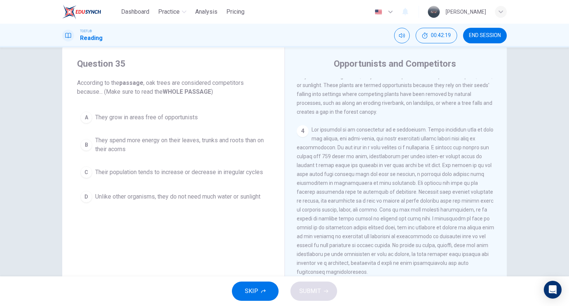
scroll to position [0, 0]
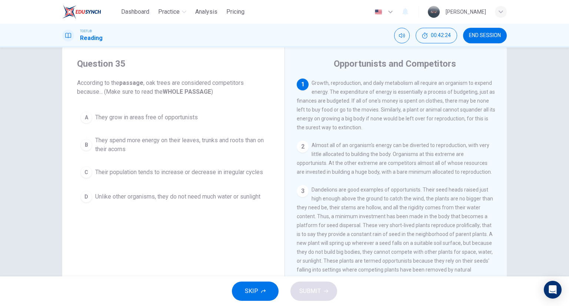
click at [158, 141] on span "They spend more energy on their leaves, trunks and roots than on their acorns" at bounding box center [180, 145] width 171 height 18
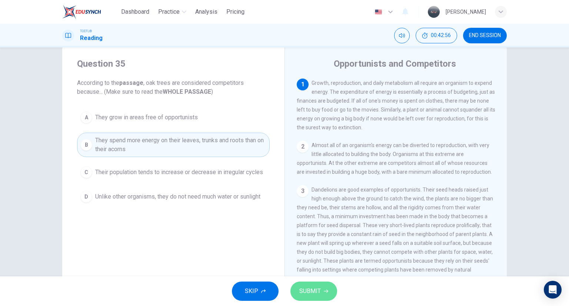
click at [319, 292] on span "SUBMIT" at bounding box center [309, 291] width 21 height 10
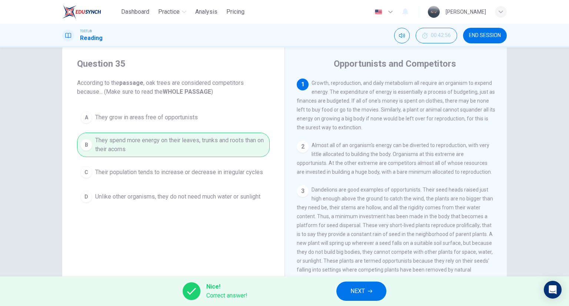
click at [365, 285] on button "NEXT" at bounding box center [361, 291] width 50 height 19
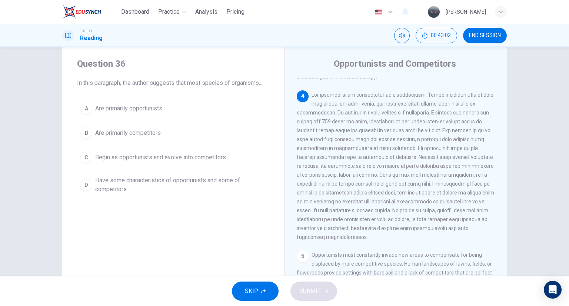
scroll to position [212, 0]
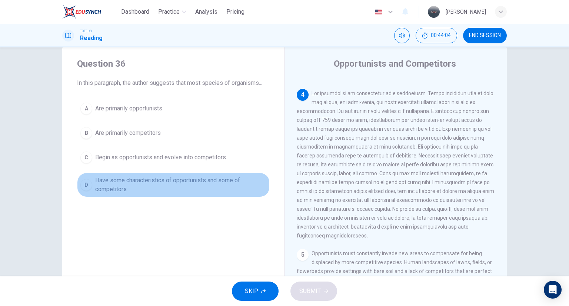
click at [148, 184] on span "Have some characteristics of opportunists and some of competitors" at bounding box center [180, 185] width 171 height 18
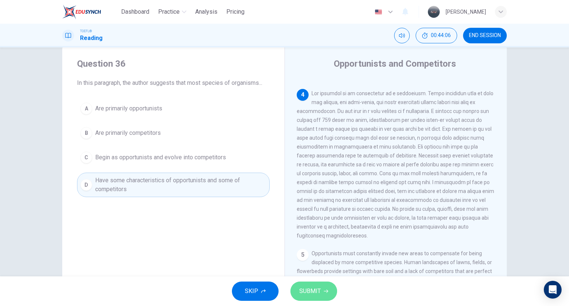
click at [313, 288] on span "SUBMIT" at bounding box center [309, 291] width 21 height 10
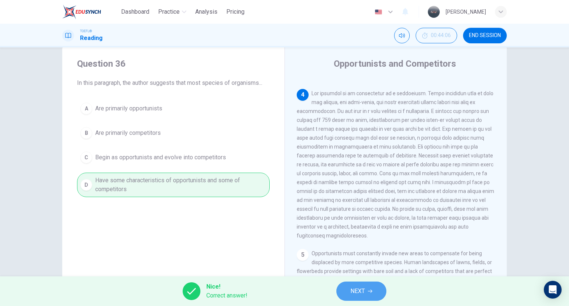
click at [362, 292] on span "NEXT" at bounding box center [358, 291] width 14 height 10
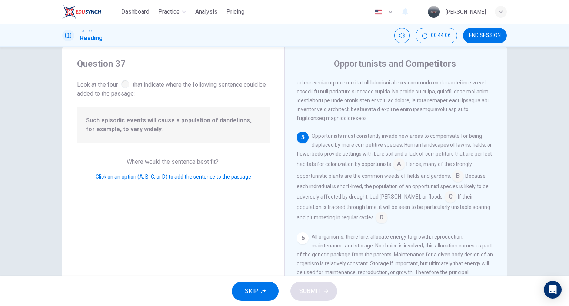
scroll to position [345, 0]
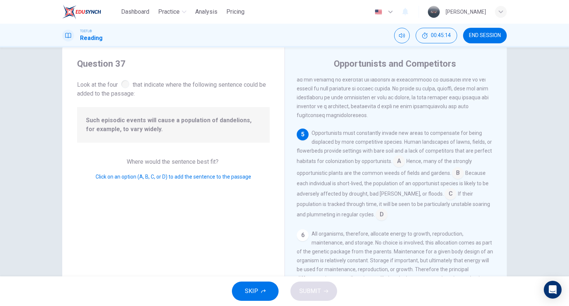
click at [445, 195] on input at bounding box center [451, 195] width 12 height 12
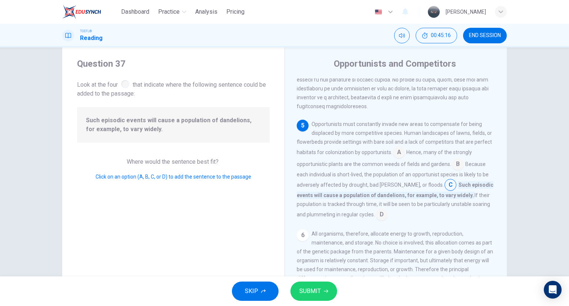
scroll to position [354, 0]
click at [313, 299] on button "SUBMIT" at bounding box center [314, 291] width 47 height 19
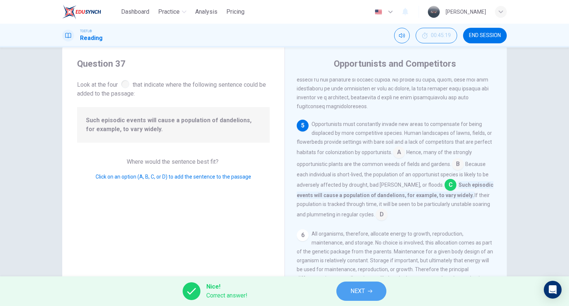
click at [371, 295] on button "NEXT" at bounding box center [361, 291] width 50 height 19
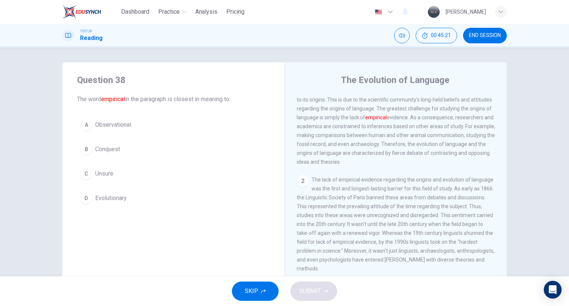
scroll to position [18, 0]
click at [492, 36] on span "END SESSION" at bounding box center [485, 36] width 32 height 6
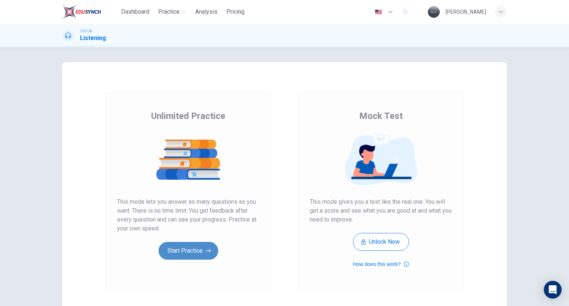
click at [186, 257] on button "Start Practice" at bounding box center [189, 251] width 60 height 18
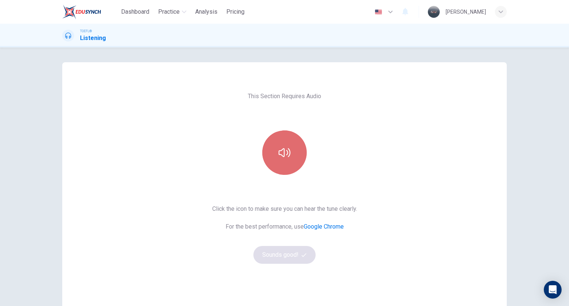
click at [274, 171] on button "button" at bounding box center [284, 152] width 44 height 44
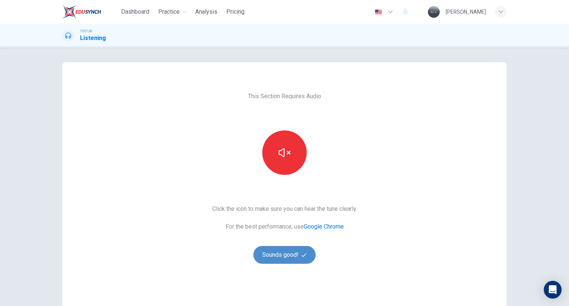
click at [299, 248] on button "Sounds good!" at bounding box center [284, 255] width 62 height 18
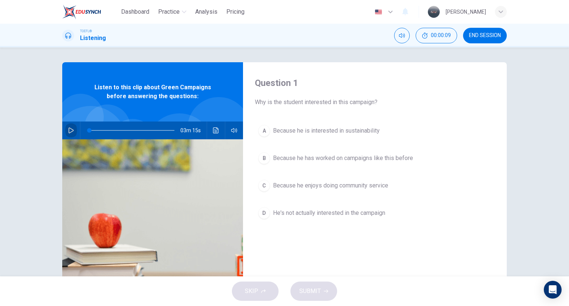
click at [70, 128] on icon "button" at bounding box center [71, 130] width 6 height 6
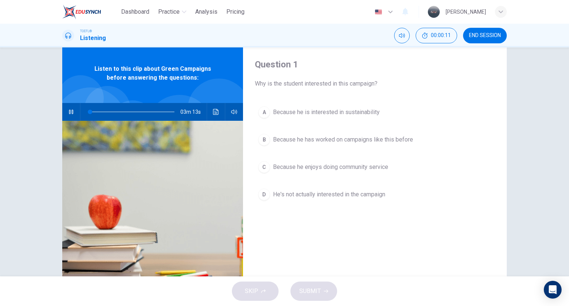
scroll to position [19, 0]
click at [70, 109] on icon "button" at bounding box center [71, 112] width 6 height 6
type input "16"
